Goal: Transaction & Acquisition: Purchase product/service

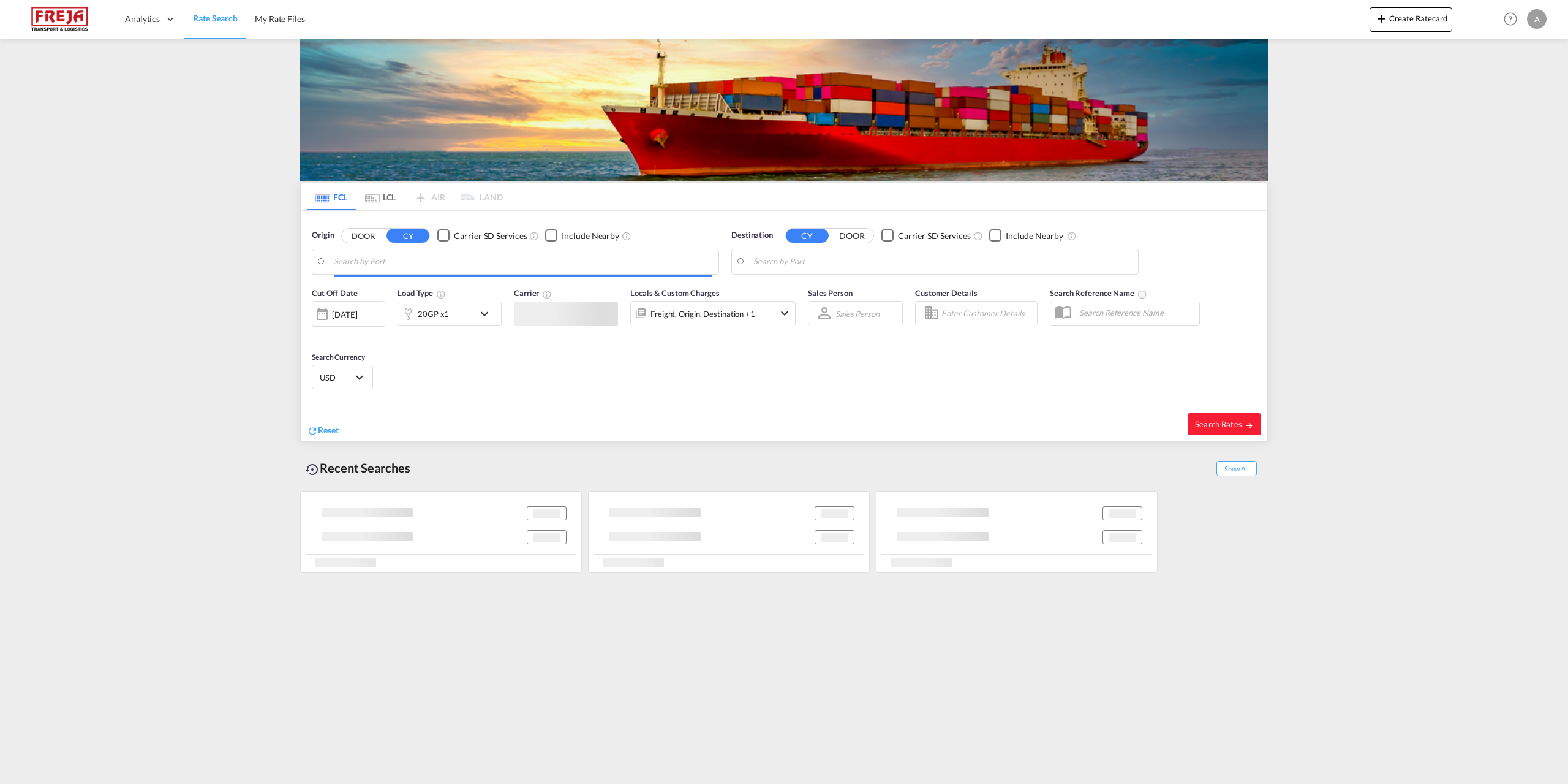
type input "[GEOGRAPHIC_DATA], [GEOGRAPHIC_DATA]"
type input "San Antonio, CLSAI"
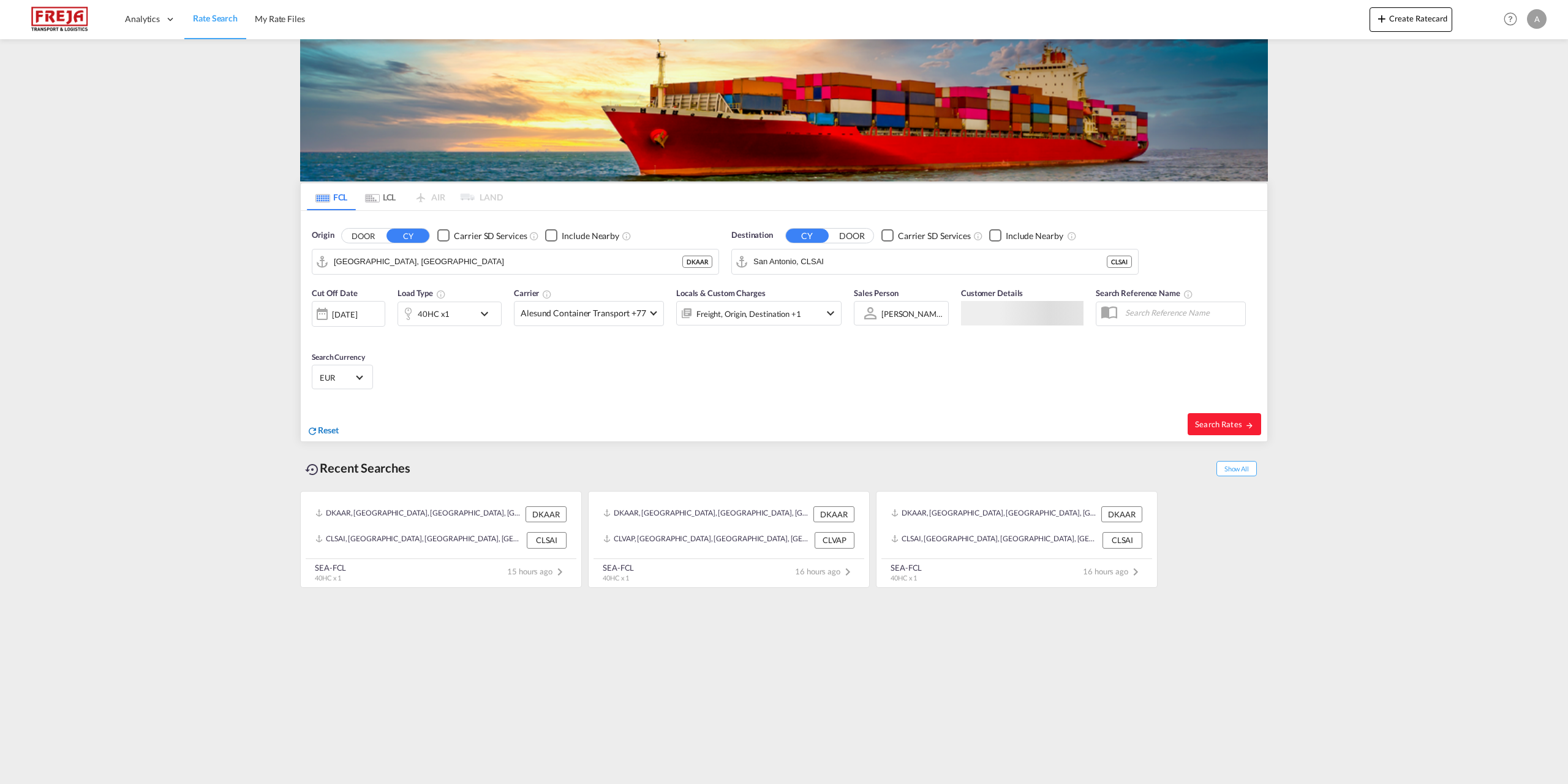
click at [326, 431] on span "Reset" at bounding box center [329, 429] width 21 height 10
click at [604, 260] on body "Analytics Reports Dashboard Rate Search My Rate Files Analytics" at bounding box center [784, 392] width 1568 height 784
click at [422, 329] on div "Copenhage n ([GEOGRAPHIC_DATA]) Denmark DKCPH" at bounding box center [428, 332] width 233 height 37
type input "[GEOGRAPHIC_DATA] ([GEOGRAPHIC_DATA]), DKCPH"
click at [820, 266] on body "Analytics Reports Dashboard Rate Search My Rate Files Analytics" at bounding box center [784, 392] width 1568 height 784
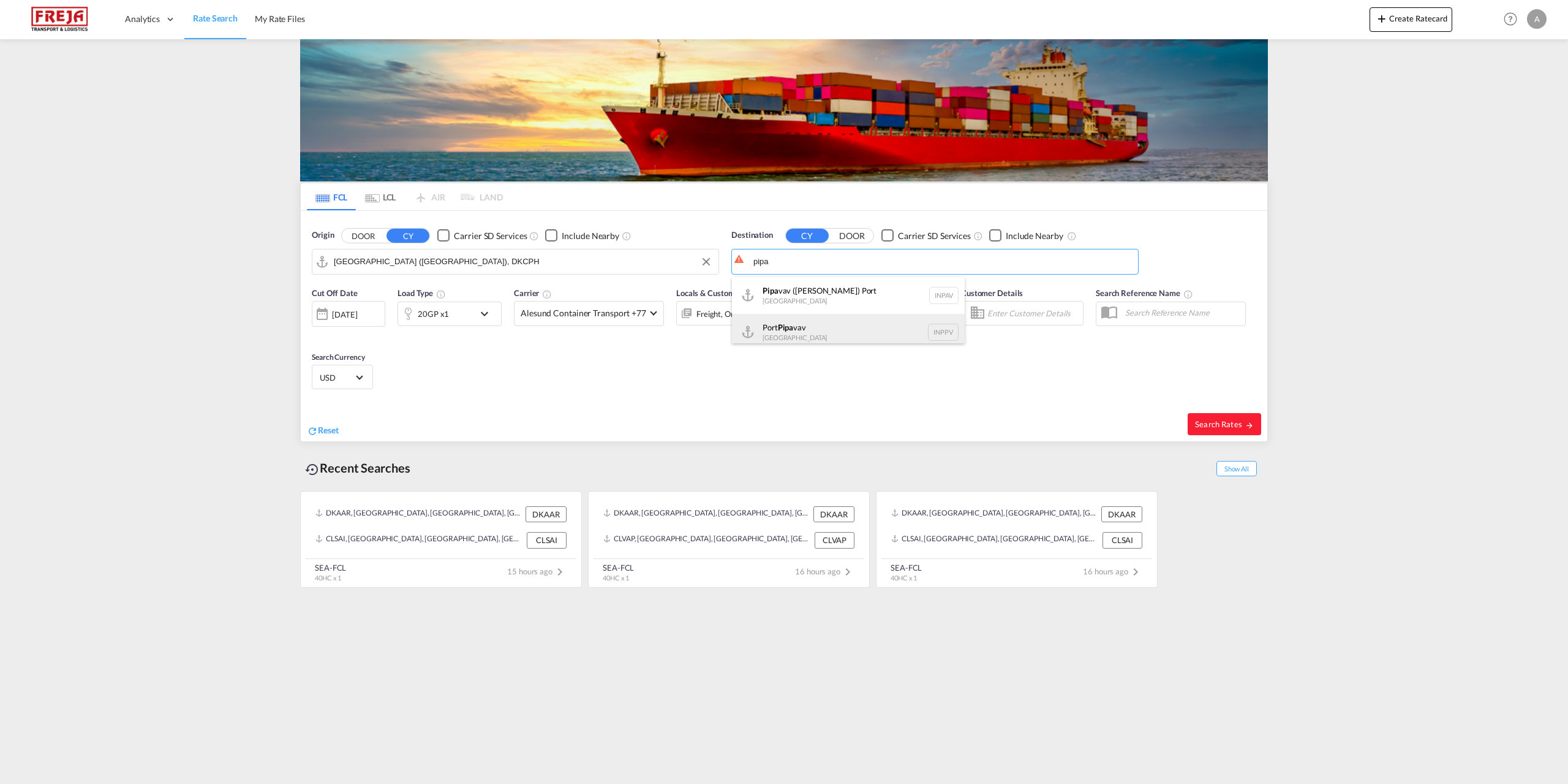
click at [807, 328] on div "Port Pipa vav [GEOGRAPHIC_DATA] INPPV" at bounding box center [849, 332] width 233 height 37
type input "Port Pipavav, INPPV"
click at [650, 312] on span at bounding box center [654, 312] width 7 height 7
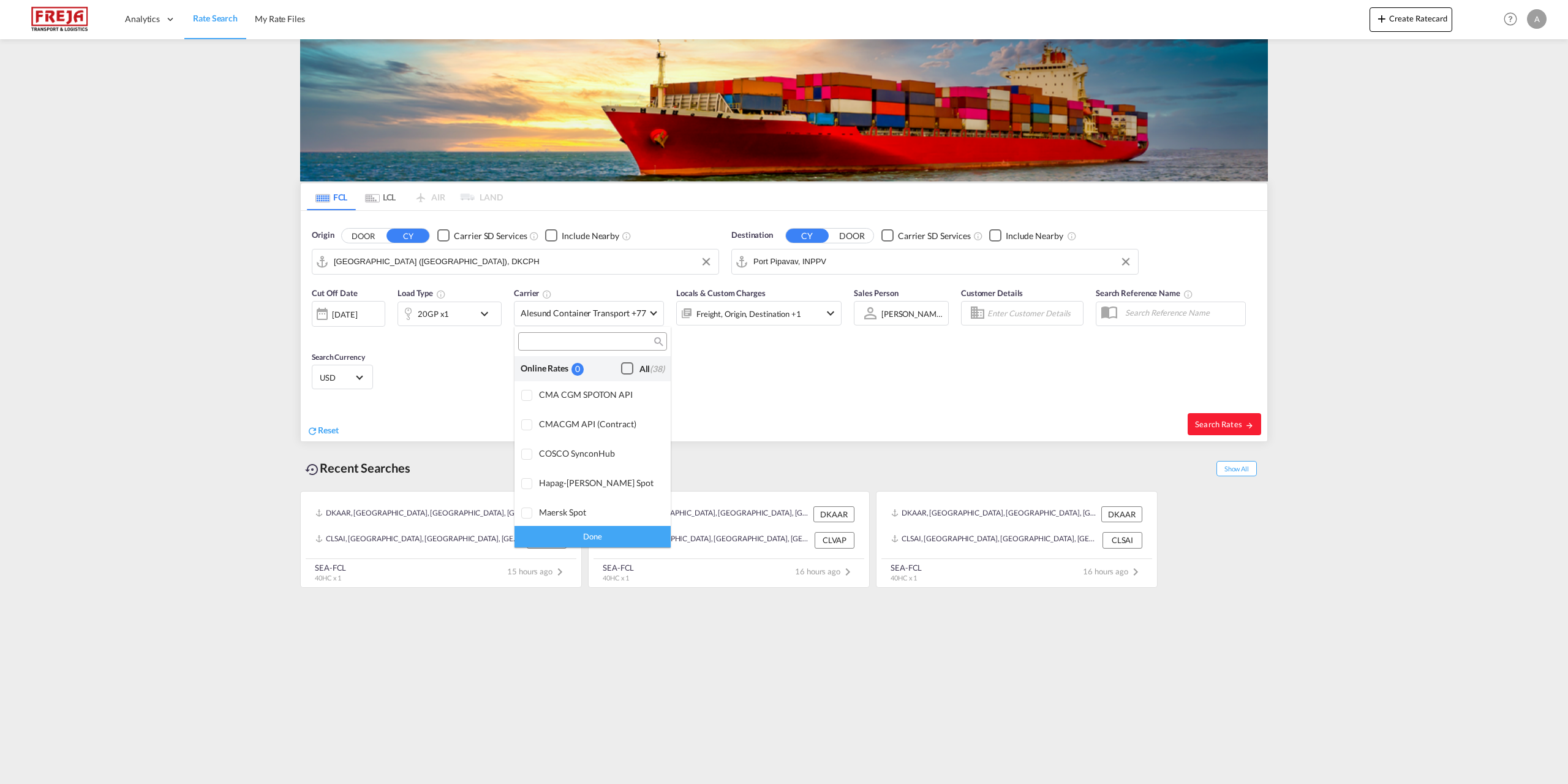
click at [621, 367] on div "Checkbox No Ink" at bounding box center [628, 368] width 12 height 12
click at [601, 536] on div "Done" at bounding box center [593, 536] width 156 height 21
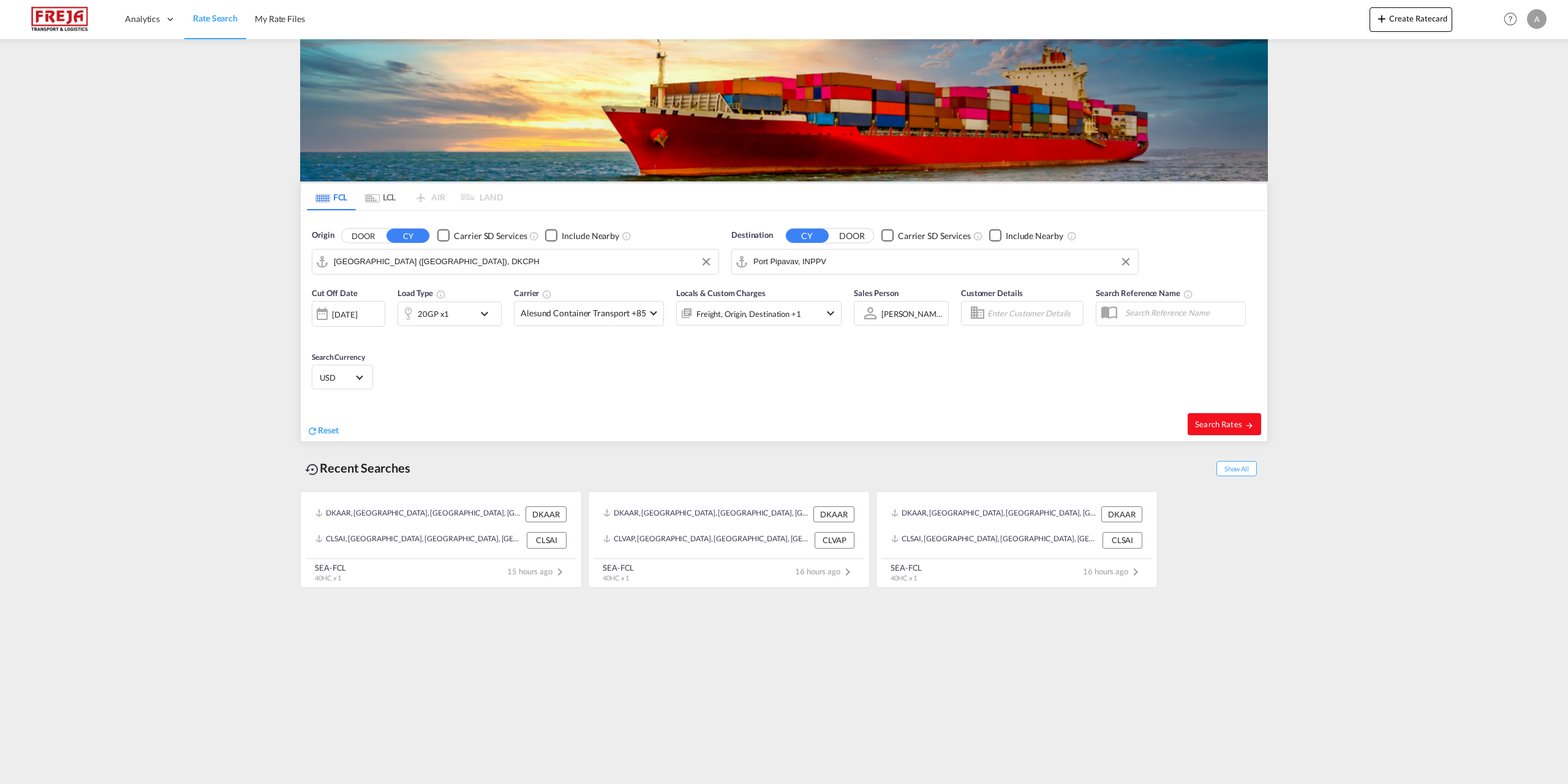
click at [1229, 422] on span "Search Rates" at bounding box center [1224, 424] width 59 height 10
type input "DKCPH to INPPV / [DATE]"
